Goal: Transaction & Acquisition: Book appointment/travel/reservation

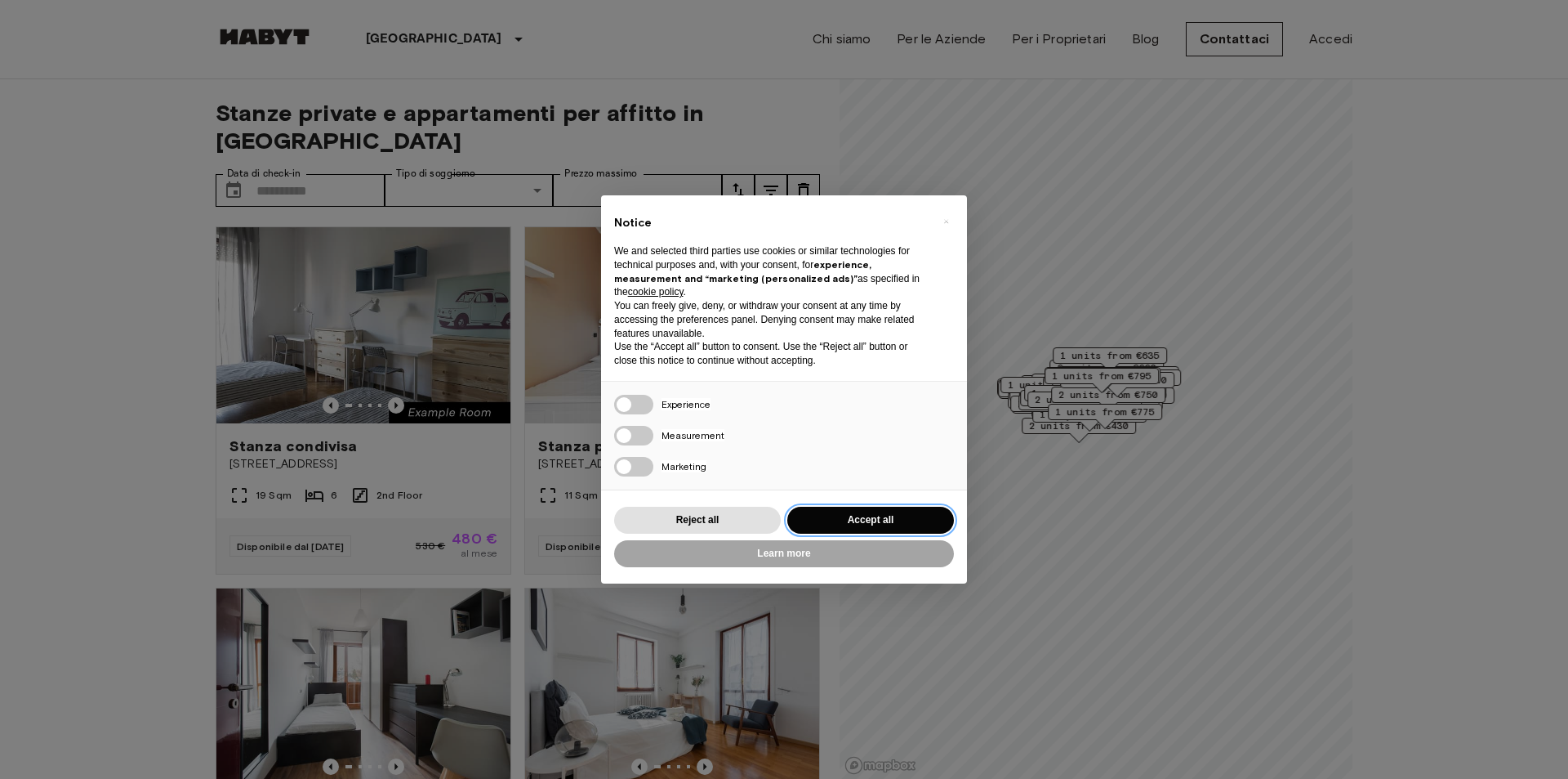
click at [894, 514] on button "Accept all" at bounding box center [871, 520] width 167 height 27
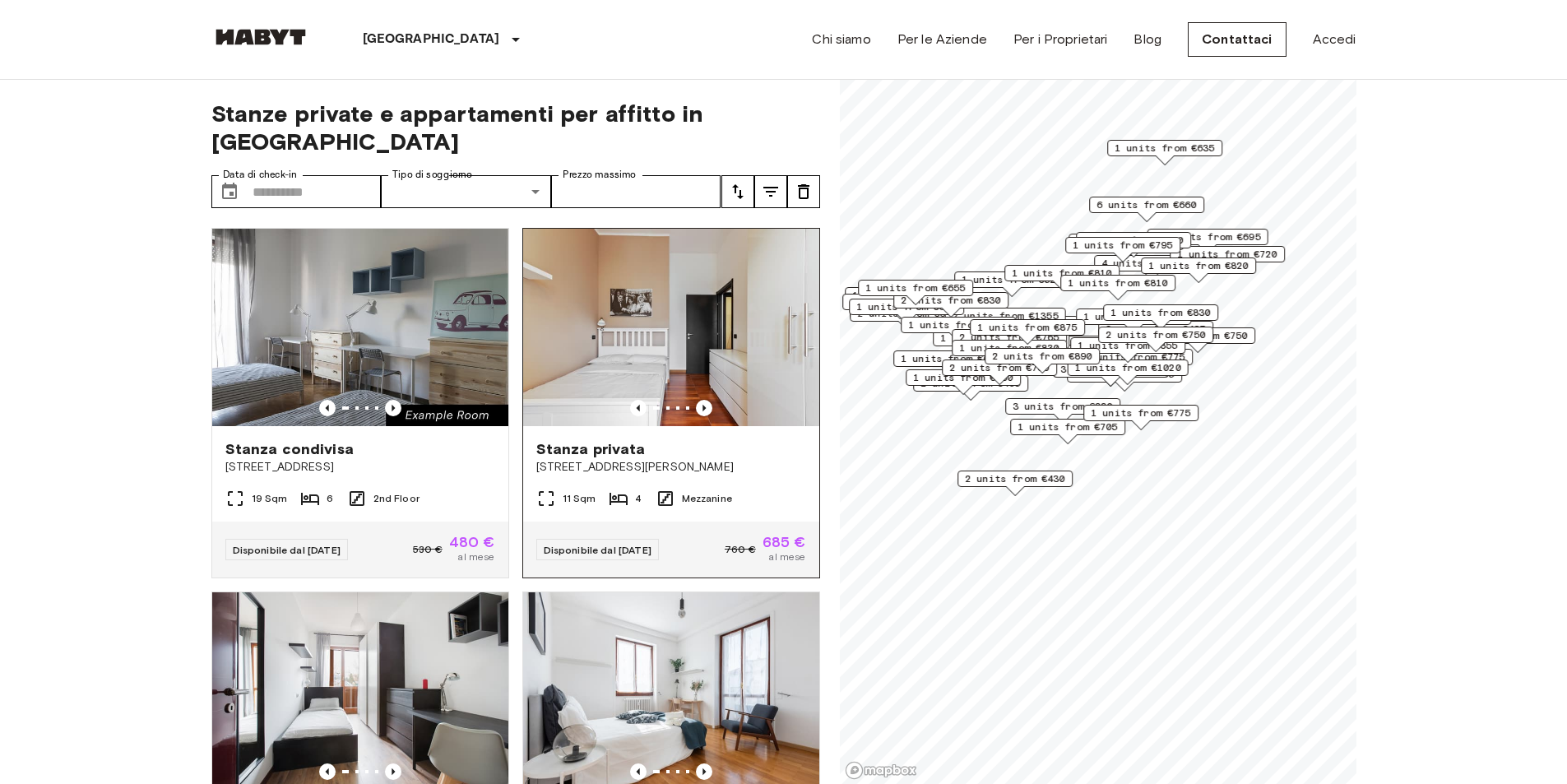
click at [690, 324] on img at bounding box center [672, 327] width 297 height 197
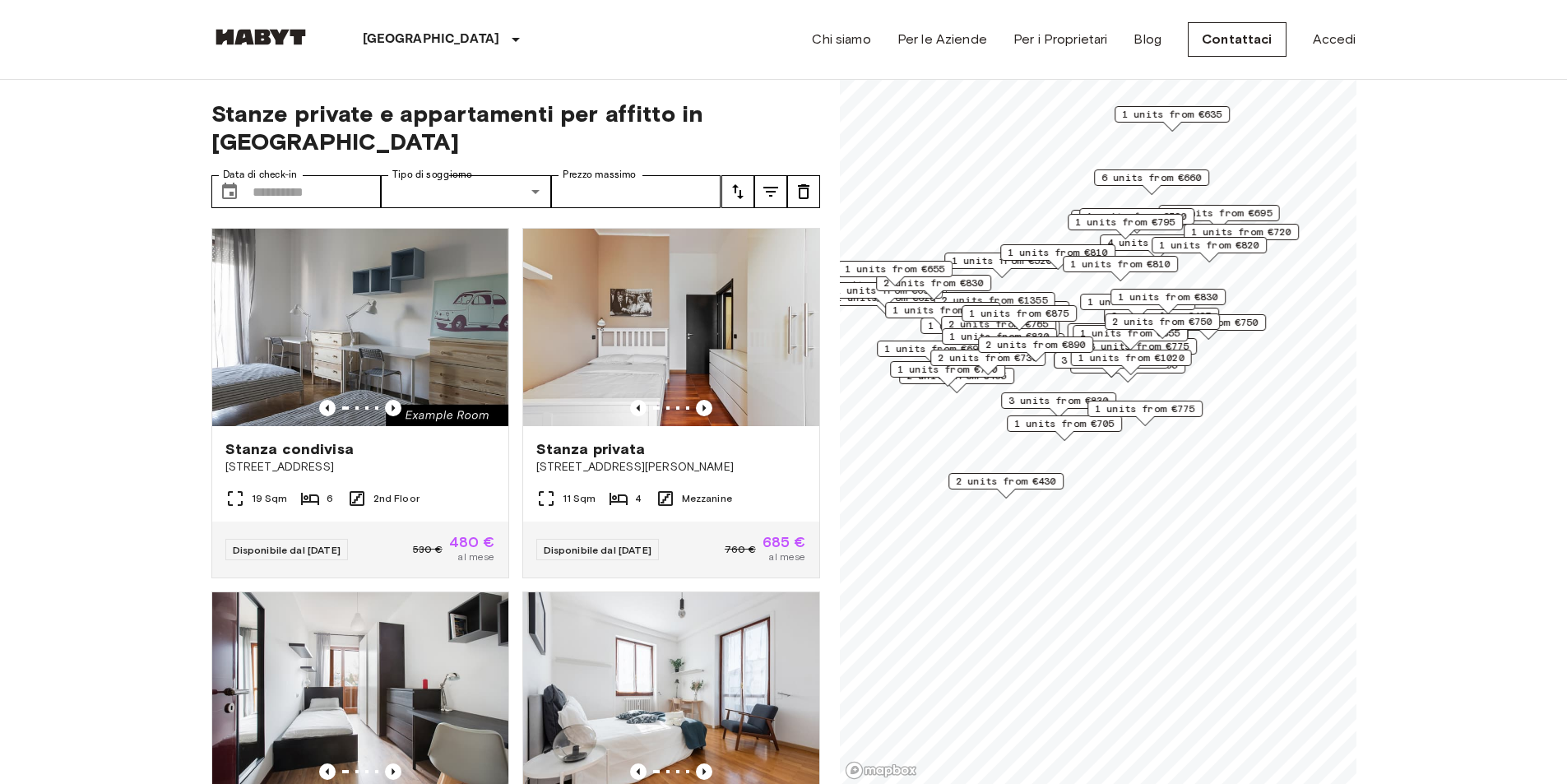
click at [996, 487] on span "2 units from €430" at bounding box center [1005, 481] width 100 height 15
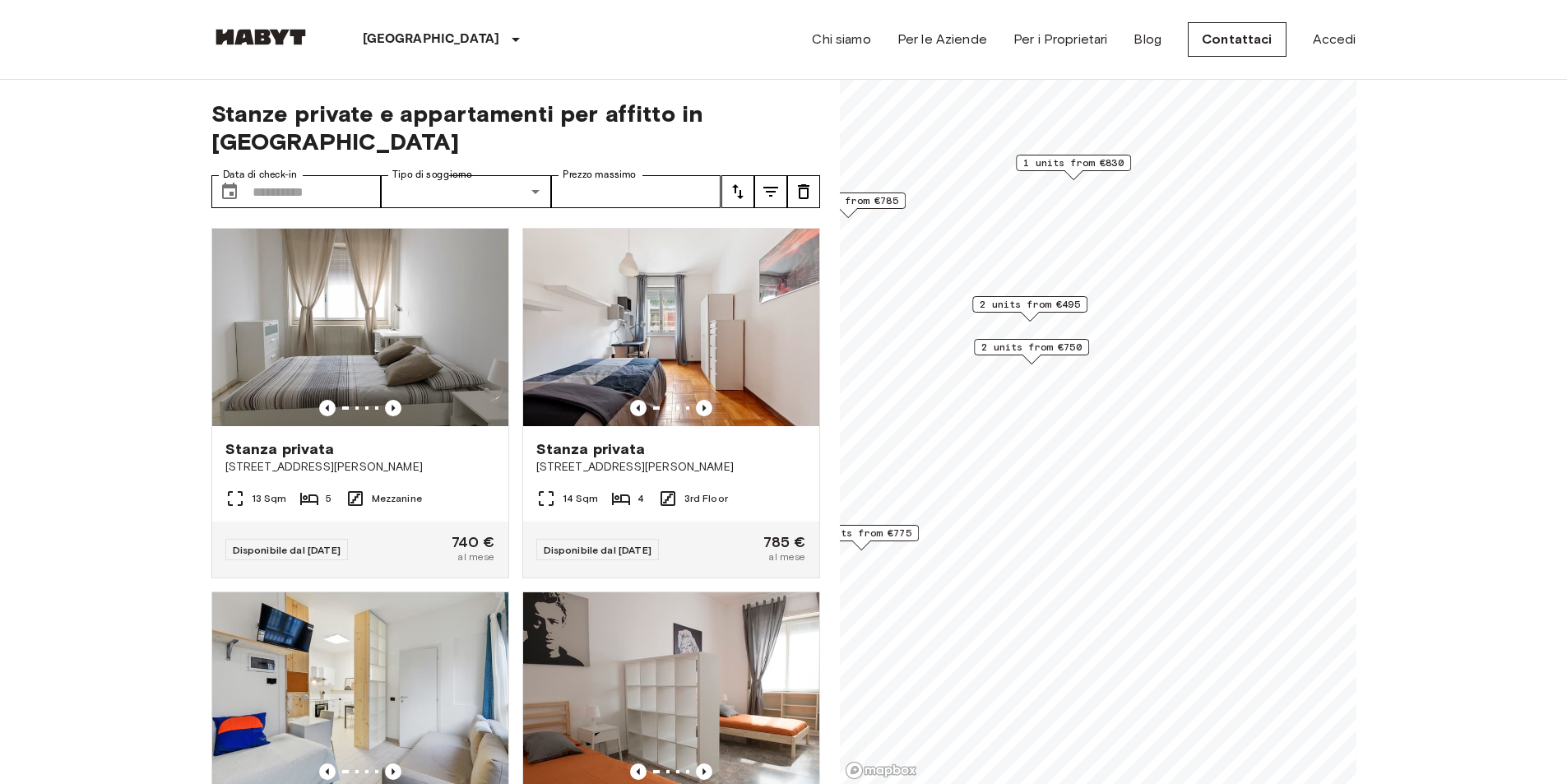
click at [1034, 349] on span "2 units from €750" at bounding box center [1031, 347] width 100 height 15
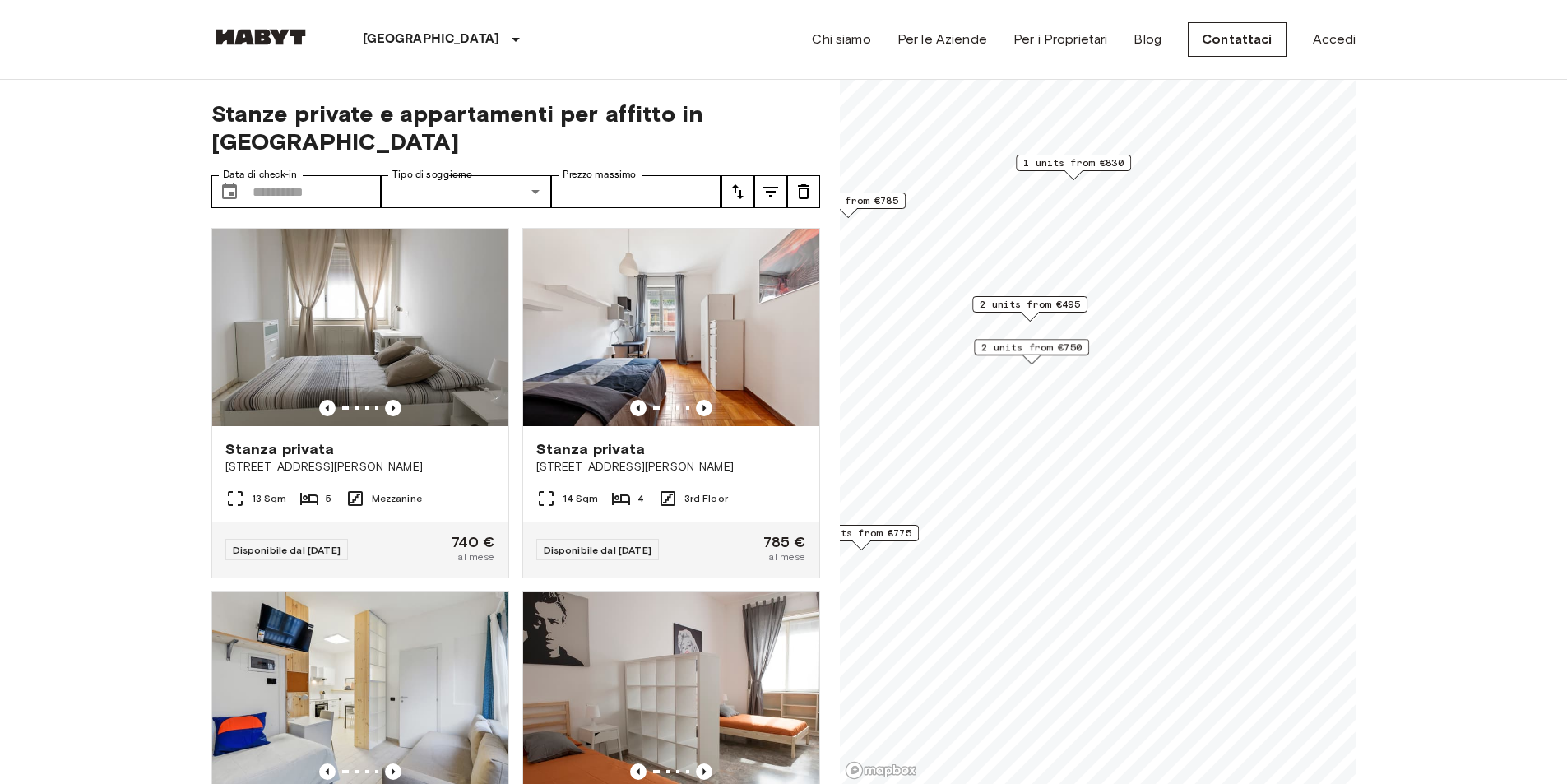
scroll to position [82, 0]
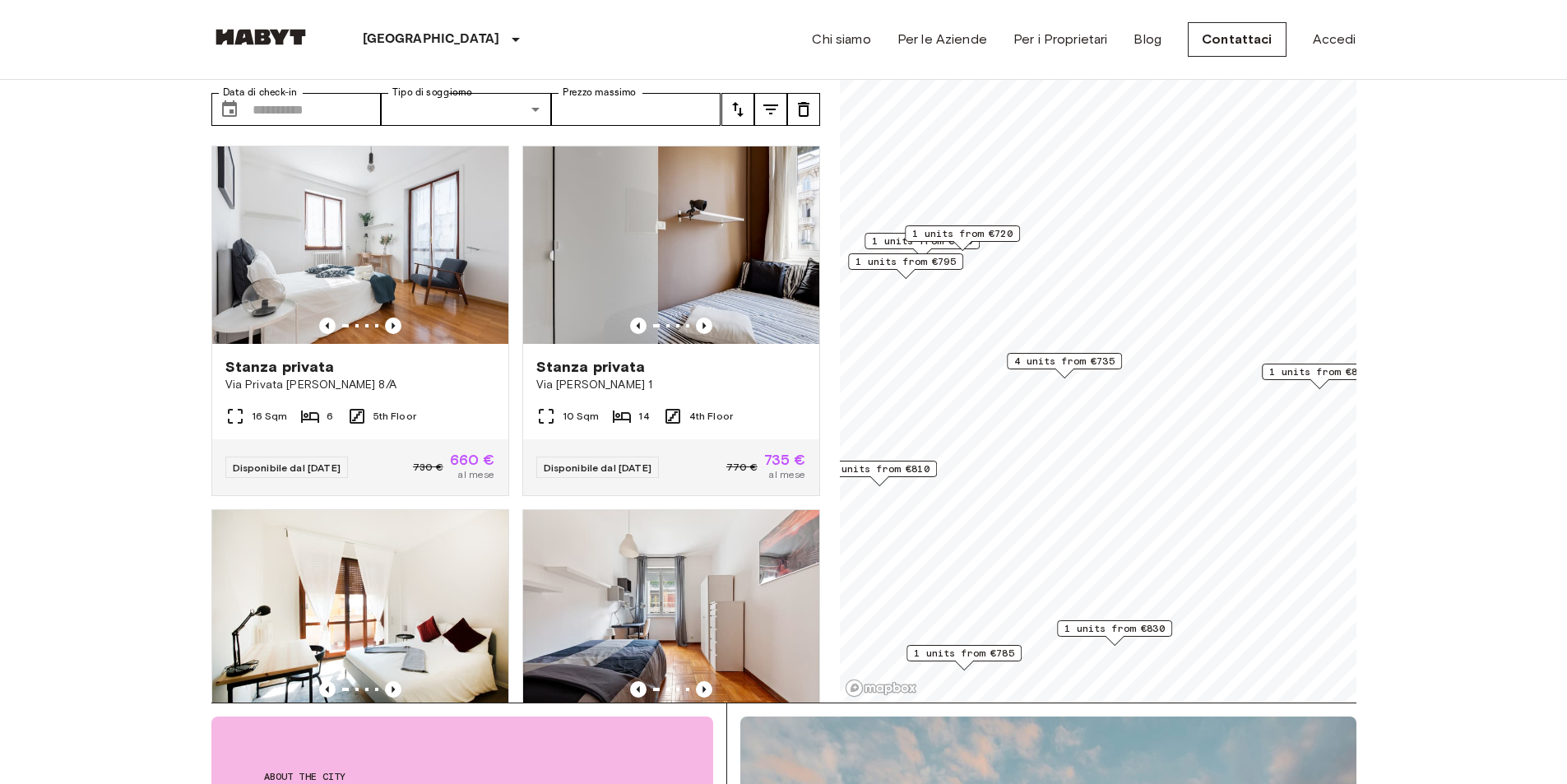
click at [1076, 367] on span "4 units from €735" at bounding box center [1064, 361] width 100 height 15
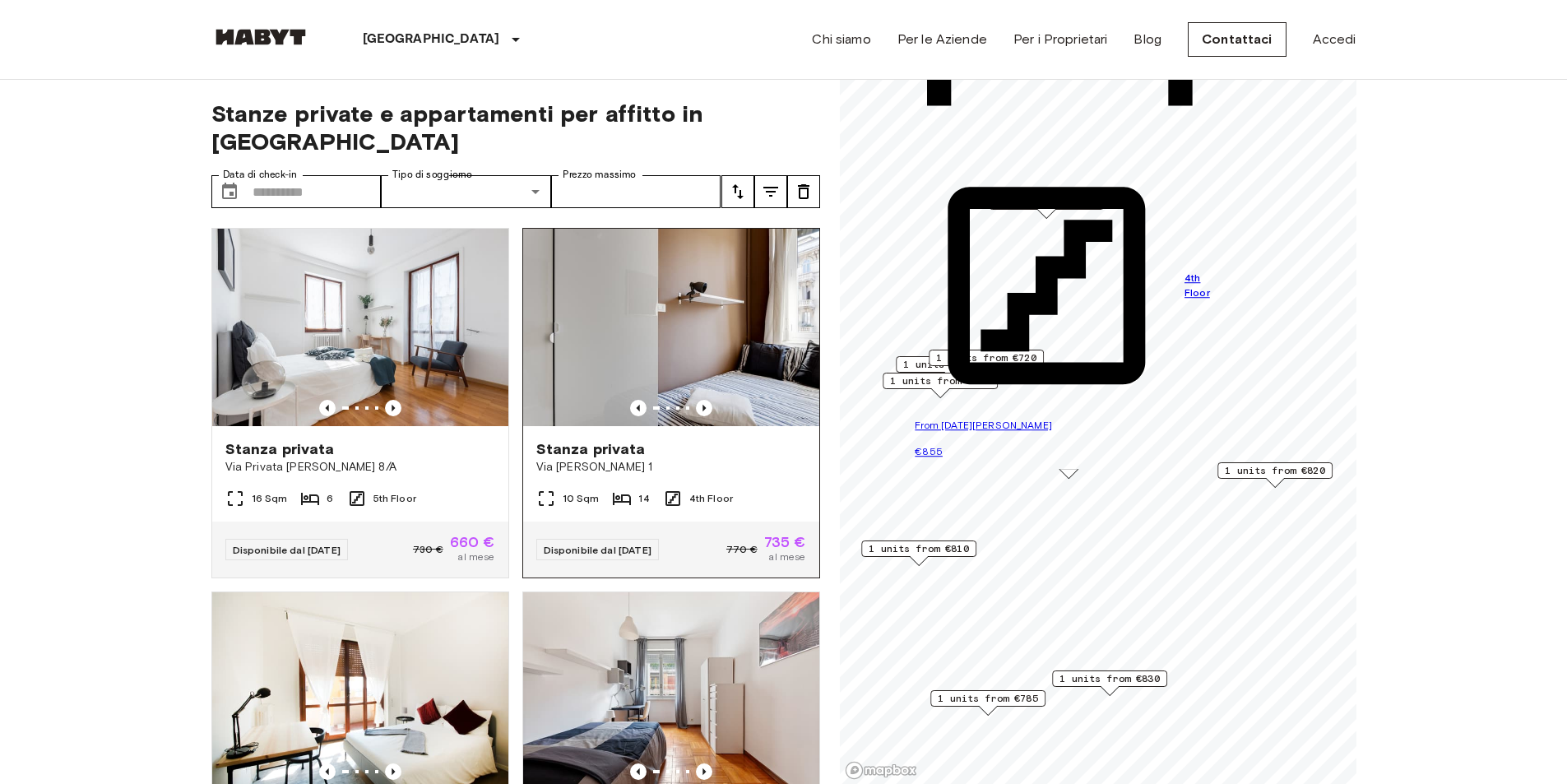
click at [606, 439] on span "Stanza privata" at bounding box center [591, 449] width 109 height 20
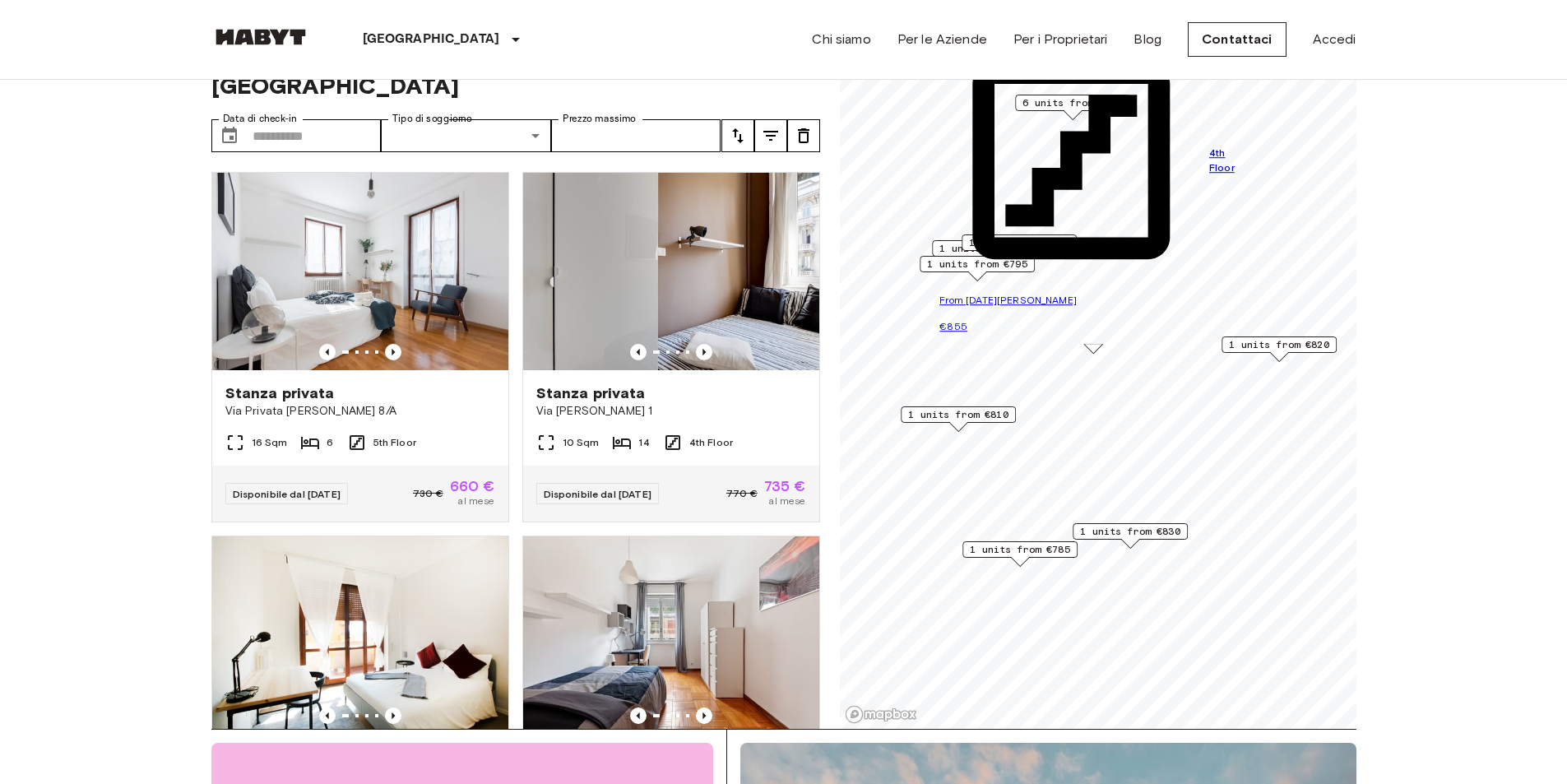
scroll to position [82, 0]
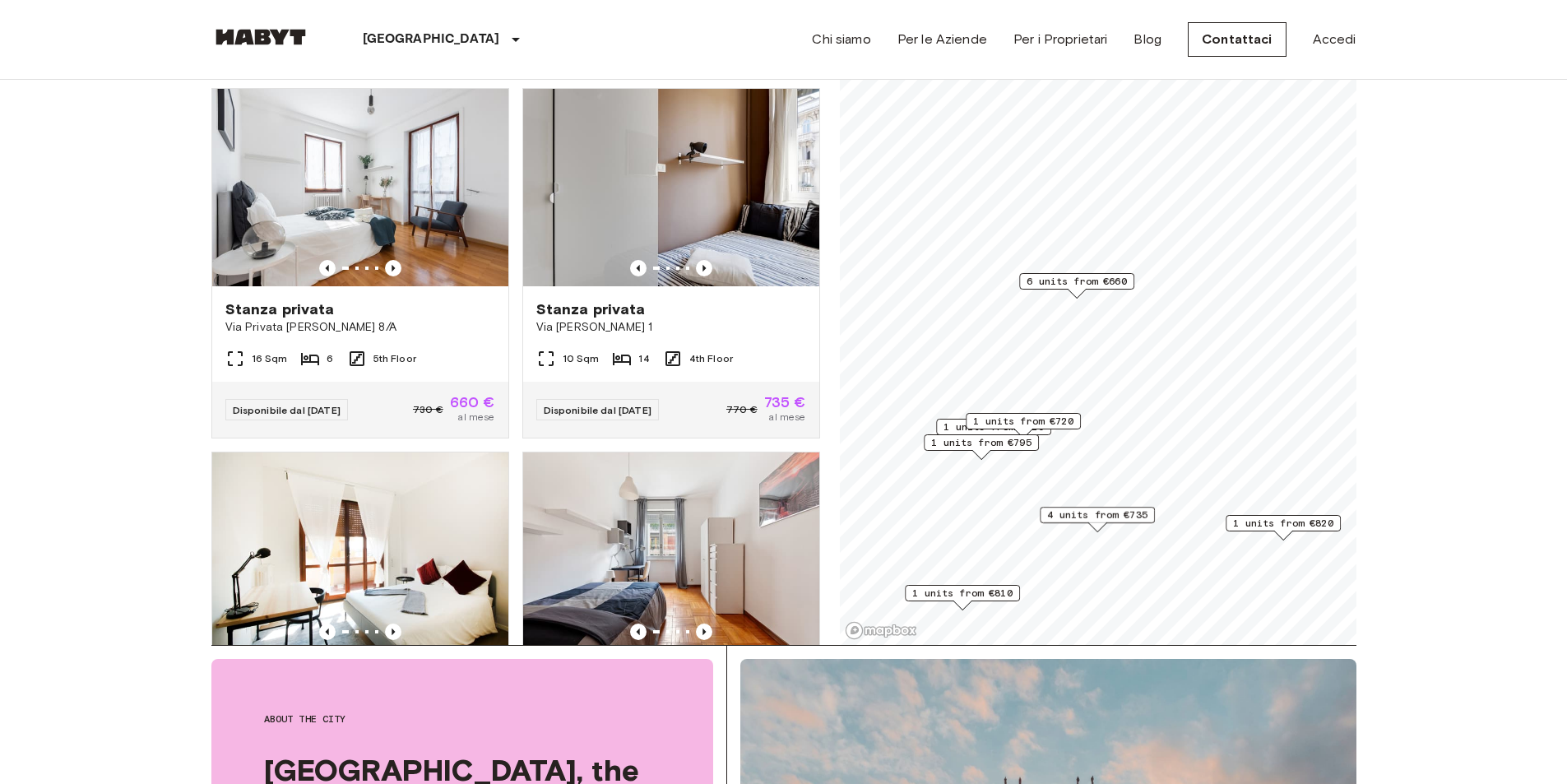
scroll to position [165, 0]
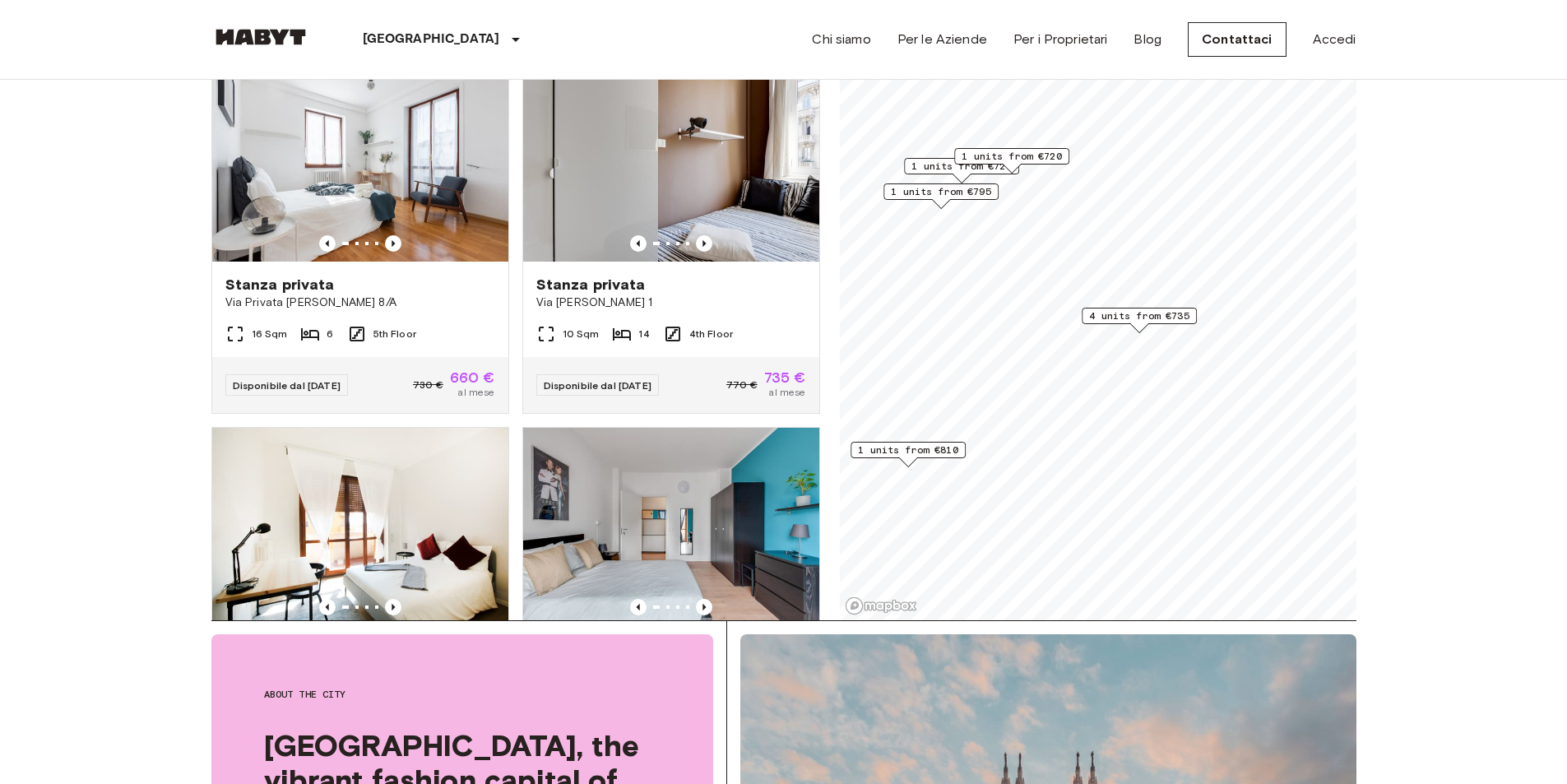
click at [1142, 310] on span "4 units from €735" at bounding box center [1139, 316] width 100 height 15
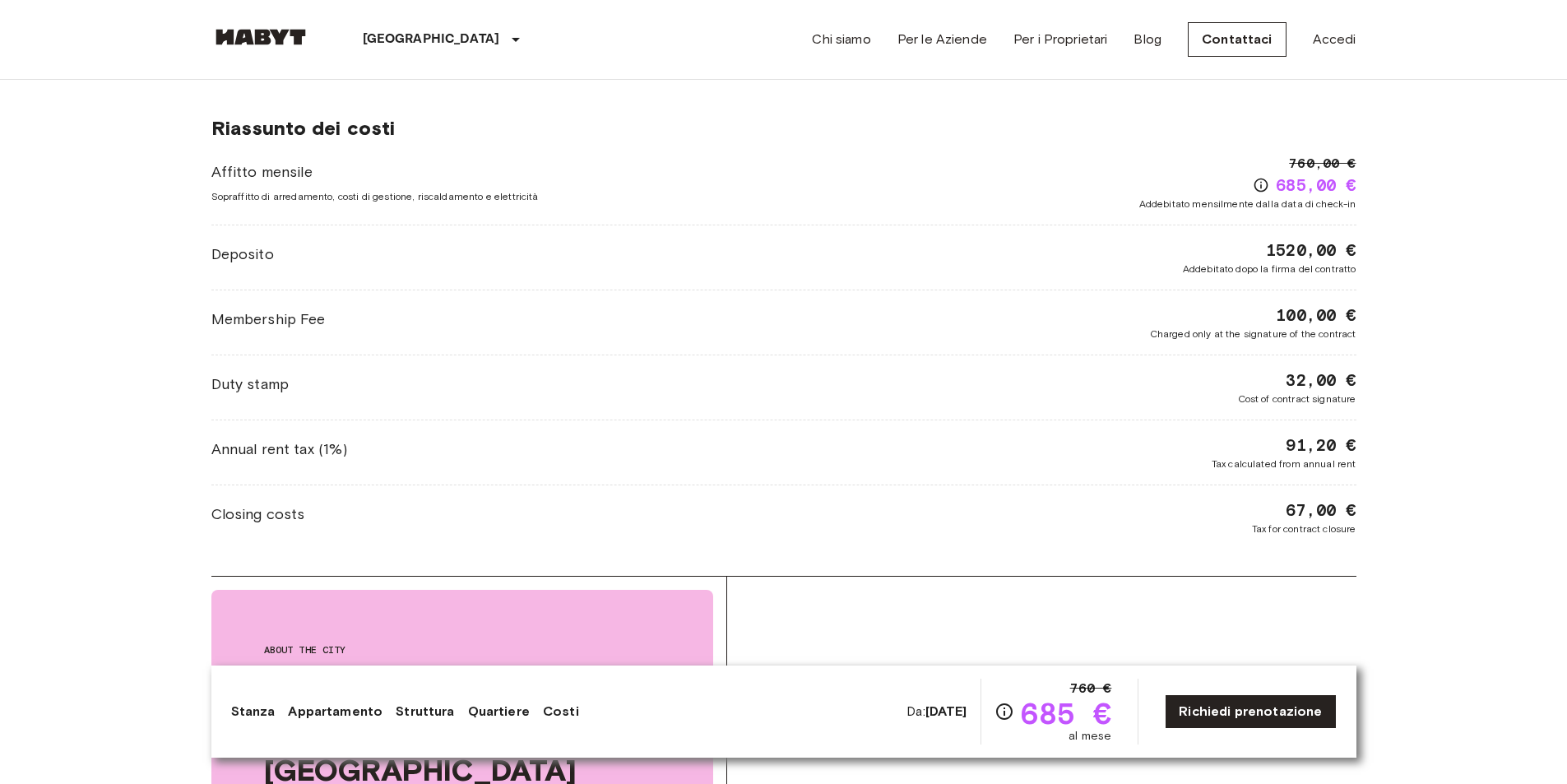
scroll to position [1892, 0]
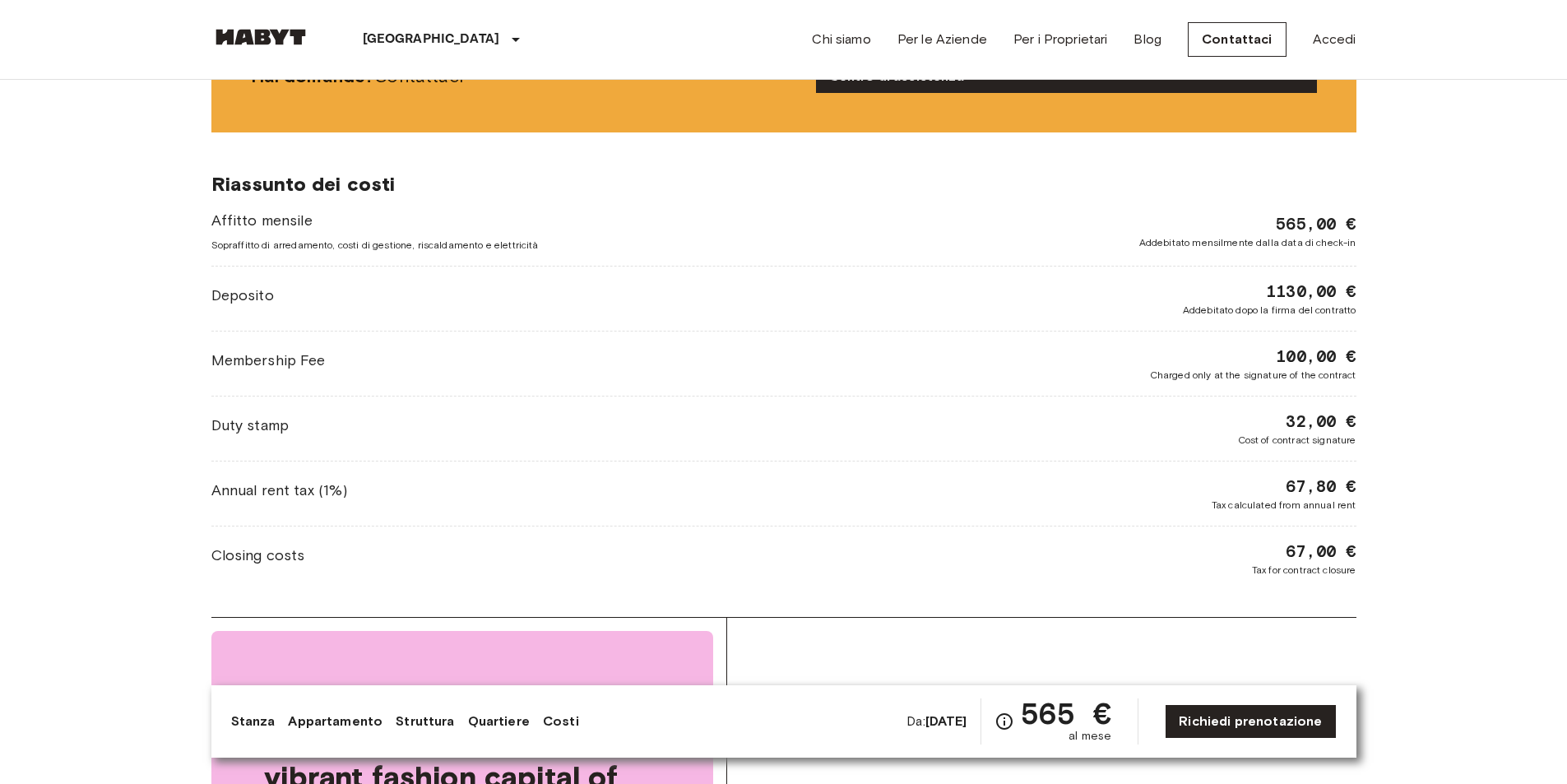
scroll to position [2056, 0]
